Goal: Navigation & Orientation: Find specific page/section

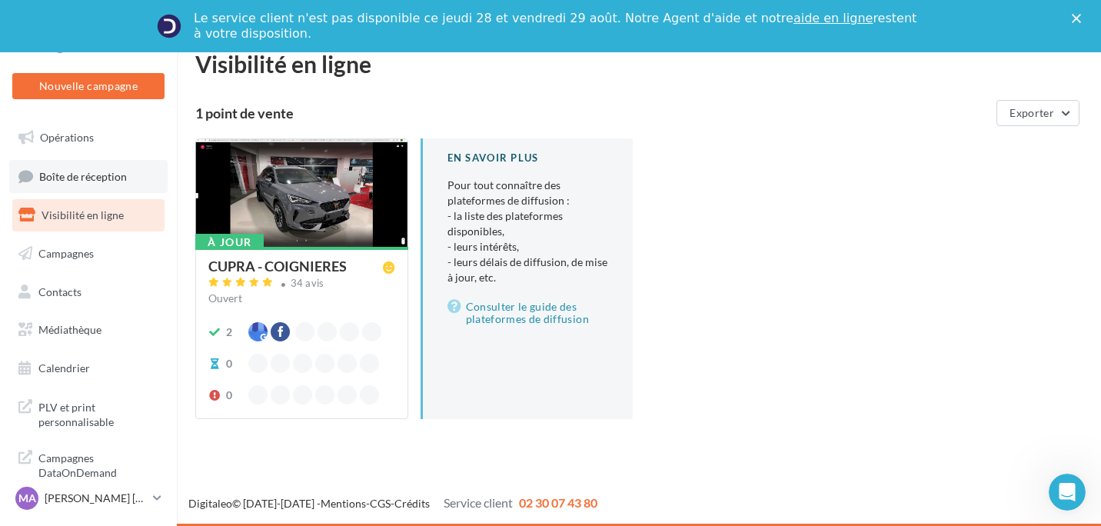
click at [152, 173] on link "Boîte de réception" at bounding box center [88, 176] width 158 height 33
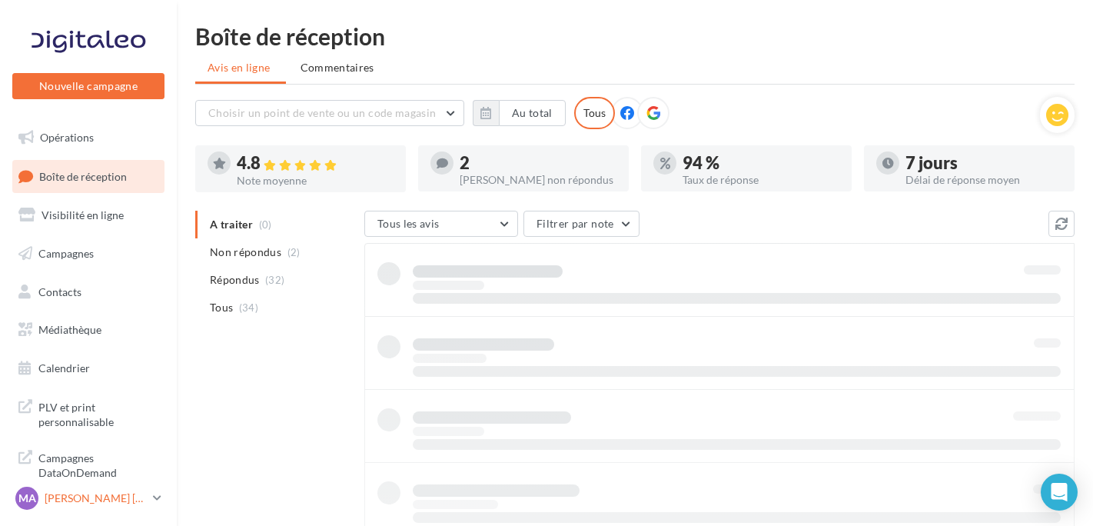
click at [129, 486] on link "MA [PERSON_NAME] [PERSON_NAME] cupra_coignieres" at bounding box center [88, 498] width 152 height 29
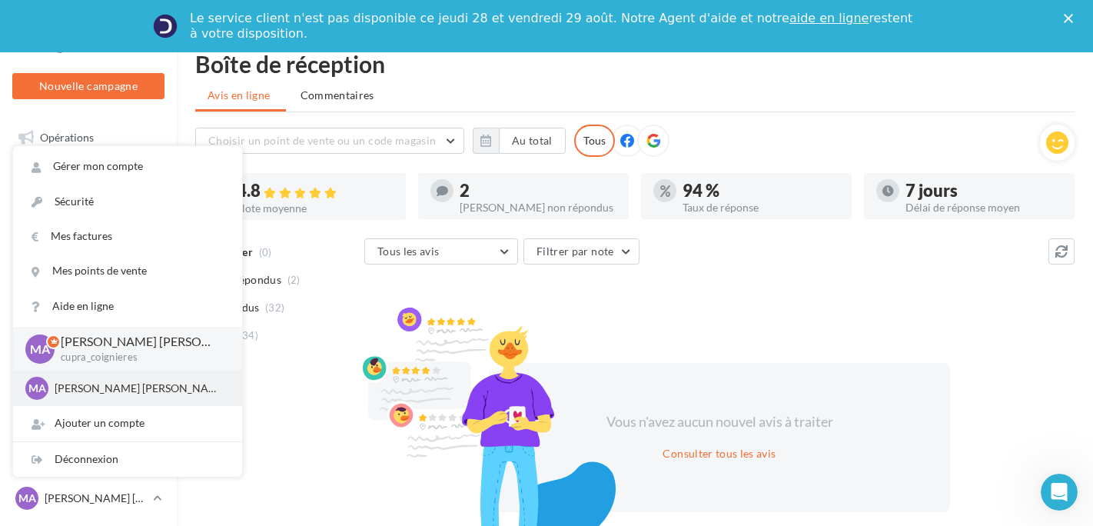
click at [125, 401] on div "MA [PERSON_NAME] [PERSON_NAME] SEAT-COIGNIERES" at bounding box center [127, 388] width 229 height 35
click at [125, 387] on p "[PERSON_NAME] [PERSON_NAME]" at bounding box center [139, 388] width 169 height 15
click at [125, 377] on div "MA [PERSON_NAME] [PERSON_NAME] SEAT-COIGNIERES" at bounding box center [127, 388] width 205 height 23
